Goal: Navigation & Orientation: Find specific page/section

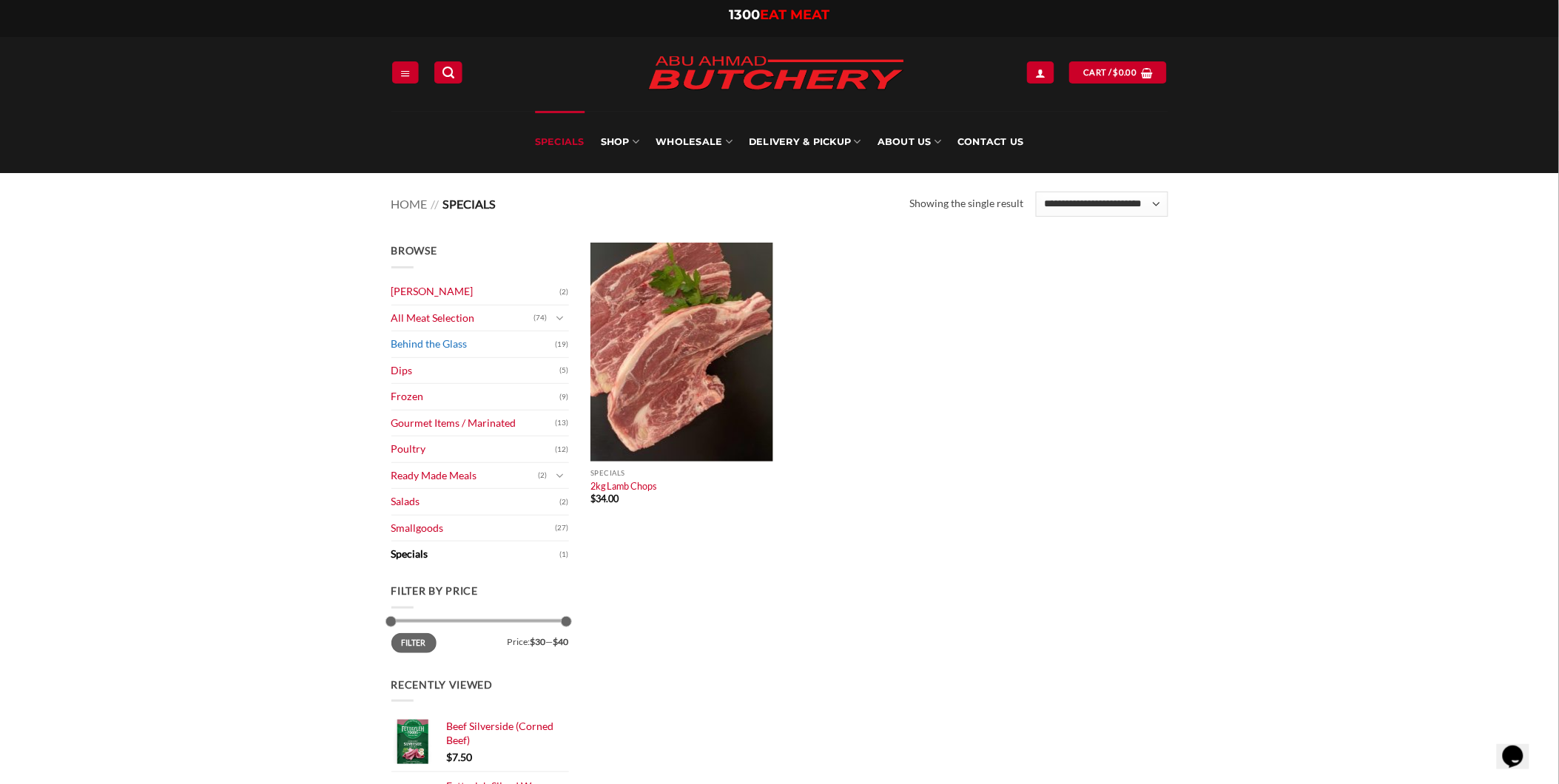
click at [439, 343] on link "Behind the Glass" at bounding box center [473, 344] width 165 height 26
